Goal: Task Accomplishment & Management: Complete application form

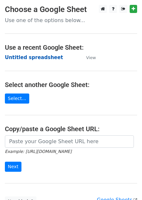
click at [37, 55] on strong "Untitled spreadsheet" at bounding box center [34, 58] width 58 height 6
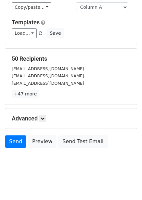
scroll to position [52, 0]
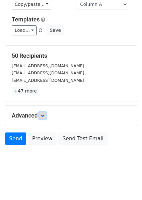
click at [41, 117] on link at bounding box center [42, 115] width 7 height 7
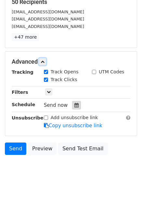
scroll to position [107, 0]
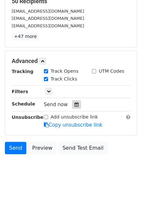
click at [76, 105] on div at bounding box center [76, 104] width 9 height 8
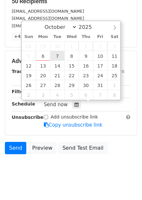
type input "2025-10-07 12:00"
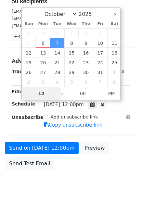
scroll to position [0, 0]
type input "1"
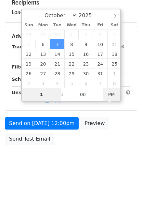
type input "2025-10-07 01:00"
type input "01"
click at [108, 92] on span "PM" at bounding box center [112, 94] width 18 height 13
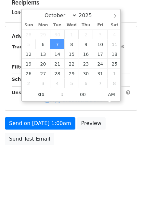
click at [121, 139] on div "Send on Oct 7 at 1:00am Preview Send Test Email" at bounding box center [71, 132] width 142 height 31
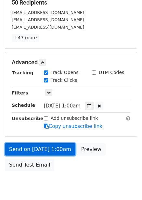
click at [54, 153] on link "Send on Oct 7 at 1:00am" at bounding box center [40, 149] width 70 height 12
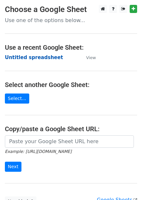
click at [42, 59] on strong "Untitled spreadsheet" at bounding box center [34, 58] width 58 height 6
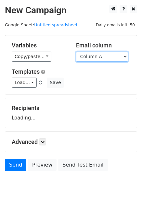
click at [111, 59] on select "Column A Column B Column C Column D Column E Column F" at bounding box center [102, 57] width 52 height 10
click at [76, 52] on select "Column A Column B Column C Column D Column E Column F" at bounding box center [102, 57] width 52 height 10
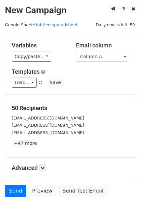
click at [110, 69] on h5 "Templates" at bounding box center [71, 71] width 119 height 7
drag, startPoint x: 110, startPoint y: 57, endPoint x: 109, endPoint y: 61, distance: 4.6
click at [110, 57] on select "Column A Column B Column C Column D Column E Column F" at bounding box center [102, 57] width 52 height 10
select select "Column B"
click at [76, 52] on select "Column A Column B Column C Column D Column E Column F" at bounding box center [102, 57] width 52 height 10
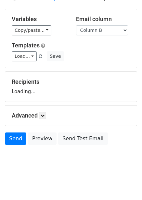
click at [45, 120] on div "Advanced Tracking Track Opens UTM Codes Track Clicks Filters Only include sprea…" at bounding box center [71, 116] width 132 height 20
click at [44, 115] on icon at bounding box center [43, 116] width 4 height 4
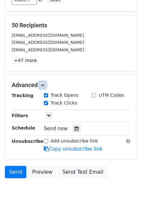
scroll to position [90, 0]
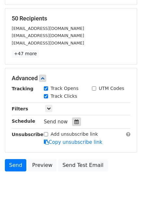
click at [76, 124] on div at bounding box center [76, 122] width 9 height 8
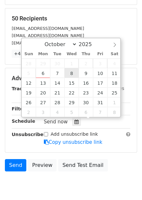
type input "2025-10-08 12:00"
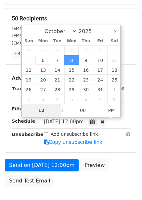
type input "2"
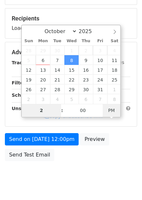
type input "2025-10-08 02:00"
type input "02"
click at [114, 106] on span "PM" at bounding box center [112, 110] width 18 height 13
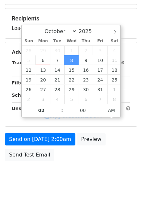
click at [112, 156] on div "Send on Oct 8 at 2:00am Preview Send Test Email" at bounding box center [71, 148] width 142 height 31
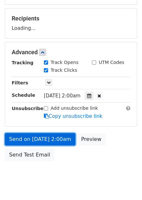
click at [52, 139] on link "Send on Oct 8 at 2:00am" at bounding box center [40, 139] width 70 height 12
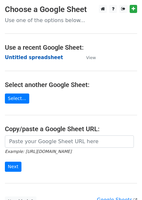
click at [32, 58] on strong "Untitled spreadsheet" at bounding box center [34, 58] width 58 height 6
click at [44, 60] on strong "Untitled spreadsheet" at bounding box center [34, 58] width 58 height 6
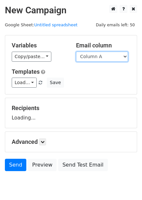
drag, startPoint x: 0, startPoint y: 0, endPoint x: 106, endPoint y: 59, distance: 121.4
click at [106, 59] on select "Column A Column B Column C Column D Column E Column F" at bounding box center [102, 57] width 52 height 10
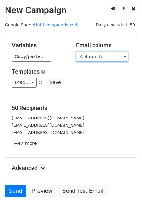
click at [100, 58] on select "Column A Column B Column C Column D Column E Column F" at bounding box center [102, 57] width 52 height 10
select select "Column C"
click at [76, 52] on select "Column A Column B Column C Column D Column E Column F" at bounding box center [102, 57] width 52 height 10
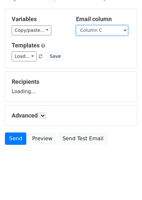
scroll to position [26, 0]
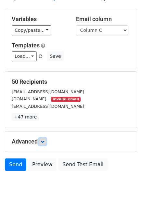
click at [46, 117] on form "Variables Copy/paste... {{Column A}} {{Column B}} {{Column C}} {{Column D}} {{C…" at bounding box center [71, 91] width 132 height 165
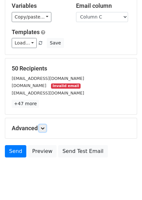
scroll to position [52, 0]
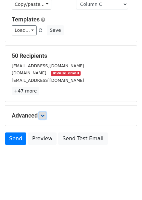
click at [46, 112] on link at bounding box center [42, 115] width 7 height 7
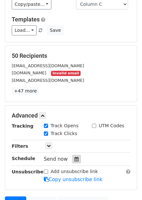
click at [76, 157] on div at bounding box center [76, 159] width 9 height 8
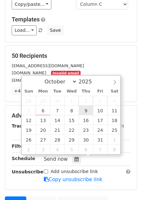
type input "2025-10-09 12:00"
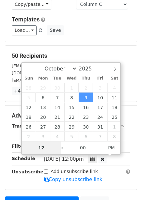
type input "3"
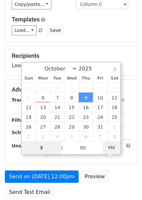
type input "2025-10-09 03:00"
type input "03"
click at [115, 151] on span "PM" at bounding box center [112, 147] width 18 height 13
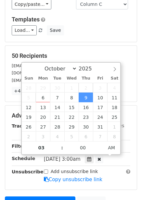
click at [114, 165] on div "Tracking Track Opens UTM Codes Track Clicks Filters Only include spreadsheet ro…" at bounding box center [71, 152] width 119 height 61
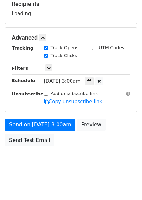
scroll to position [106, 0]
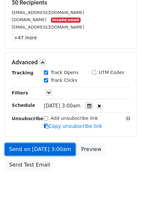
click at [49, 150] on link "Send on Oct 9 at 3:00am" at bounding box center [40, 149] width 70 height 12
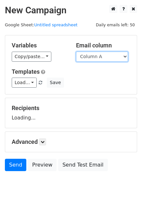
click at [109, 55] on select "Column A Column B Column C Column D Column E Column F" at bounding box center [102, 57] width 52 height 10
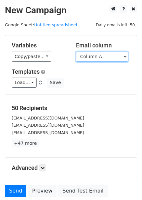
click at [108, 57] on select "Column A Column B Column C Column D Column E Column F" at bounding box center [102, 57] width 52 height 10
select select "Column D"
click at [76, 52] on select "Column A Column B Column C Column D Column E Column F" at bounding box center [102, 57] width 52 height 10
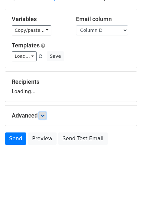
click at [44, 115] on icon at bounding box center [43, 116] width 4 height 4
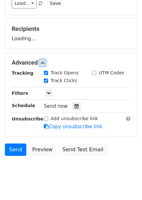
scroll to position [82, 0]
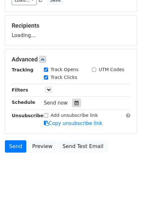
click at [75, 105] on icon at bounding box center [76, 103] width 4 height 5
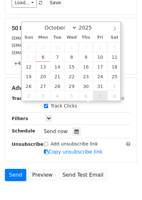
scroll to position [97, 0]
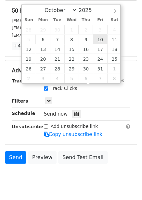
type input "2025-10-10 12:00"
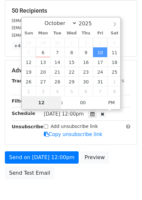
type input "4"
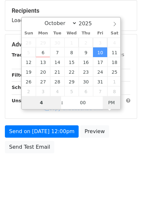
type input "2025-10-10 04:00"
type input "04"
click at [114, 102] on span "PM" at bounding box center [112, 102] width 18 height 13
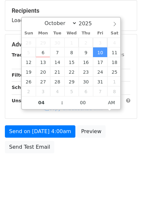
click at [114, 147] on div "Send on Oct 10 at 4:00am Preview Send Test Email" at bounding box center [71, 140] width 142 height 31
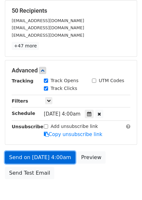
click at [58, 155] on link "Send on Oct 10 at 4:00am" at bounding box center [40, 157] width 70 height 12
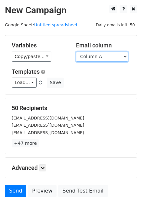
click at [86, 55] on select "Column A Column B Column C Column D Column E Column F" at bounding box center [102, 57] width 52 height 10
select select "Column E"
click at [76, 52] on select "Column A Column B Column C Column D Column E Column F" at bounding box center [102, 57] width 52 height 10
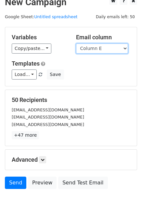
scroll to position [26, 0]
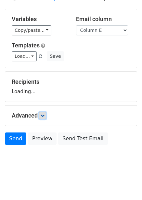
click at [42, 116] on form "Variables Copy/paste... {{Column A}} {{Column B}} {{Column C}} {{Column D}} {{C…" at bounding box center [71, 78] width 132 height 139
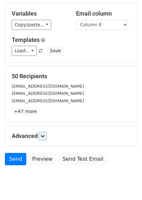
scroll to position [20, 0]
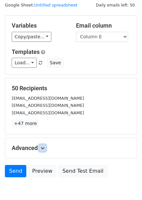
click at [41, 148] on link at bounding box center [42, 148] width 7 height 7
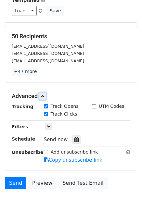
scroll to position [116, 0]
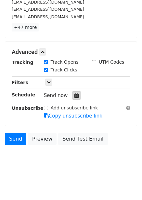
click at [74, 96] on icon at bounding box center [76, 95] width 4 height 5
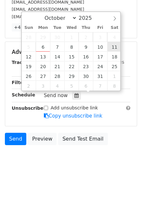
type input "[DATE] 12:00"
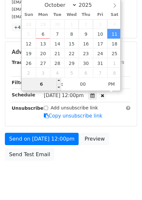
click at [49, 87] on input "6" at bounding box center [42, 84] width 40 height 13
type input "5"
type input "[DATE] 05:00"
type input "05"
click at [112, 81] on span "PM" at bounding box center [112, 84] width 18 height 13
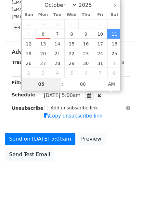
scroll to position [106, 0]
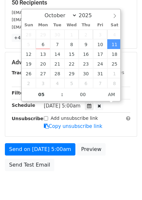
click at [123, 143] on div "Send on [DATE] 5:00am Preview Send Test Email" at bounding box center [71, 158] width 142 height 31
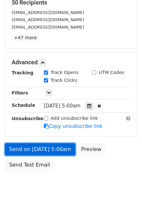
click at [46, 147] on link "Send on [DATE] 5:00am" at bounding box center [40, 149] width 70 height 12
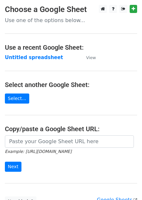
click at [34, 56] on strong "Untitled spreadsheet" at bounding box center [34, 58] width 58 height 6
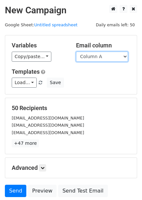
click at [105, 58] on select "Column A Column B Column C Column D Column E Column F" at bounding box center [102, 57] width 52 height 10
select select "Column F"
click at [76, 52] on select "Column A Column B Column C Column D Column E Column F" at bounding box center [102, 57] width 52 height 10
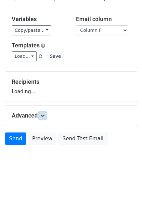
click at [44, 117] on icon at bounding box center [43, 116] width 4 height 4
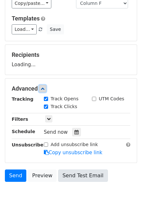
scroll to position [90, 0]
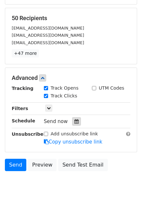
click at [74, 120] on icon at bounding box center [76, 121] width 4 height 5
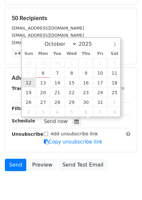
type input "2025-10-12 12:00"
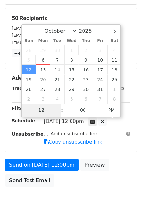
type input "6"
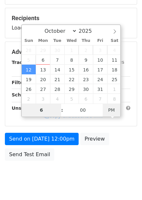
type input "2025-10-12 06:00"
type input "06"
click at [108, 113] on span "PM" at bounding box center [112, 110] width 18 height 13
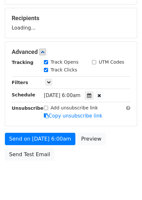
click at [117, 143] on div "Send on Oct 12 at 6:00am Preview Send Test Email" at bounding box center [71, 148] width 142 height 31
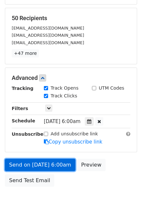
click at [51, 160] on link "Send on Oct 12 at 6:00am" at bounding box center [40, 165] width 70 height 12
